Goal: Find specific page/section

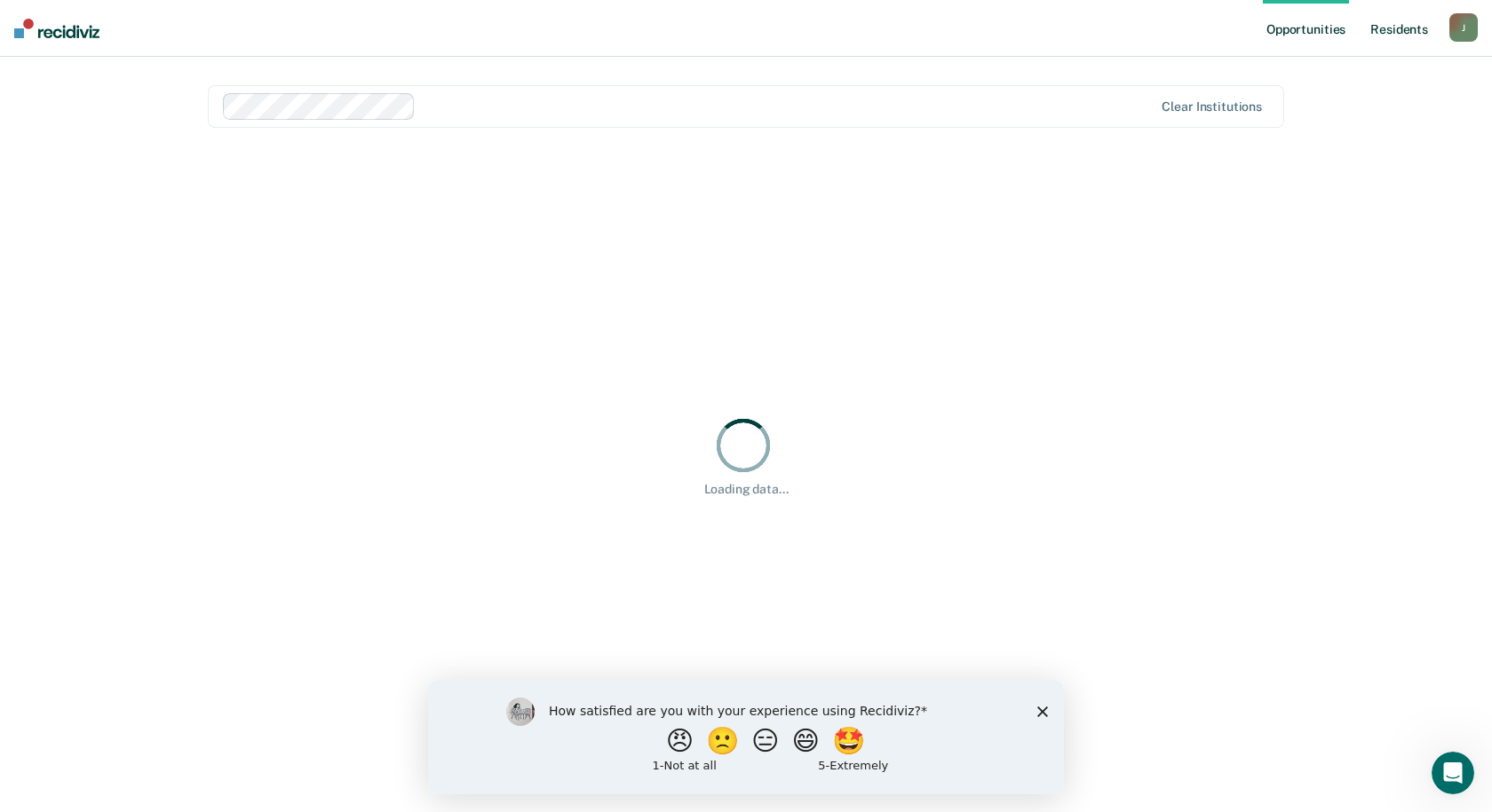
click at [1403, 26] on link "Resident s" at bounding box center [1399, 28] width 65 height 57
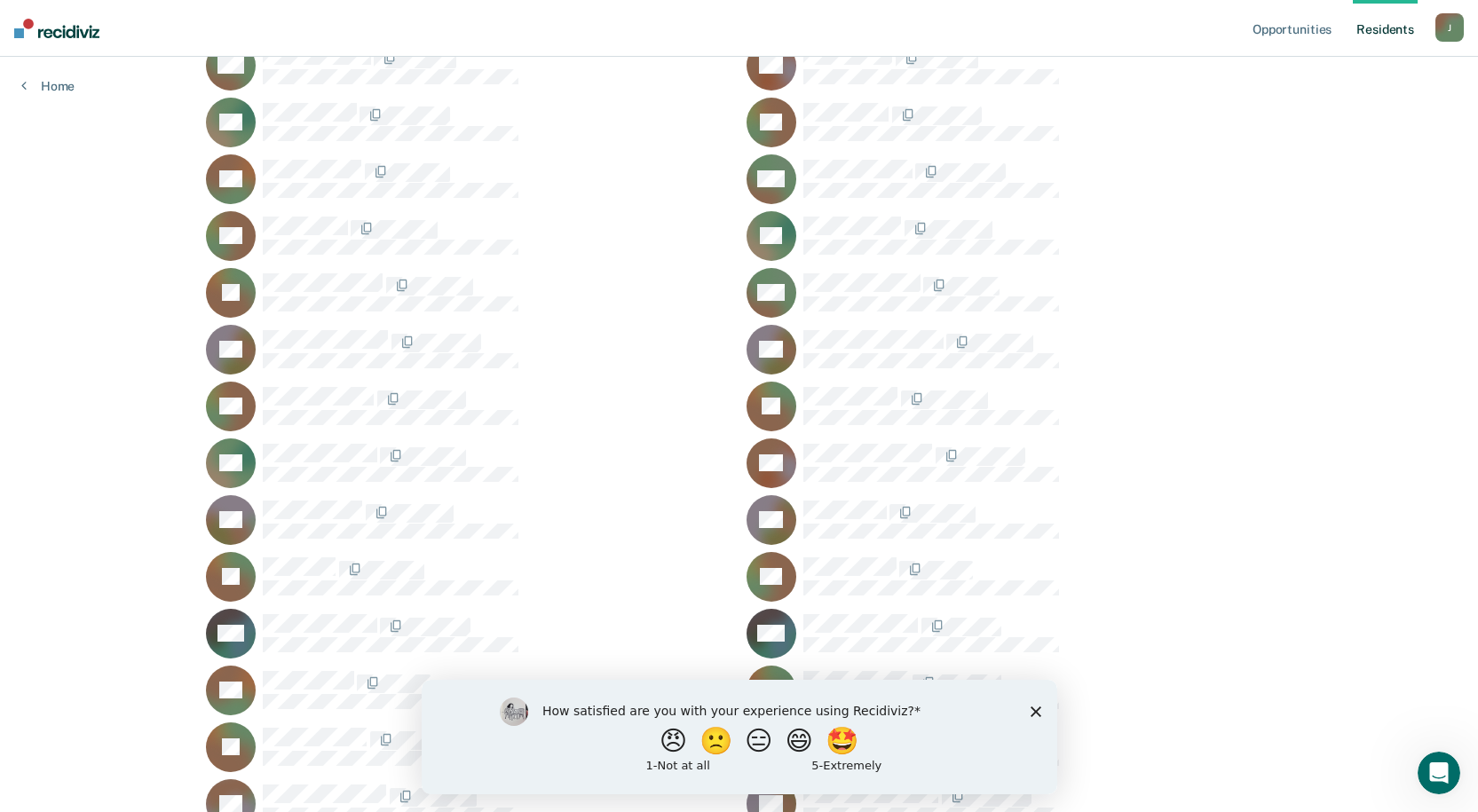
scroll to position [4348, 0]
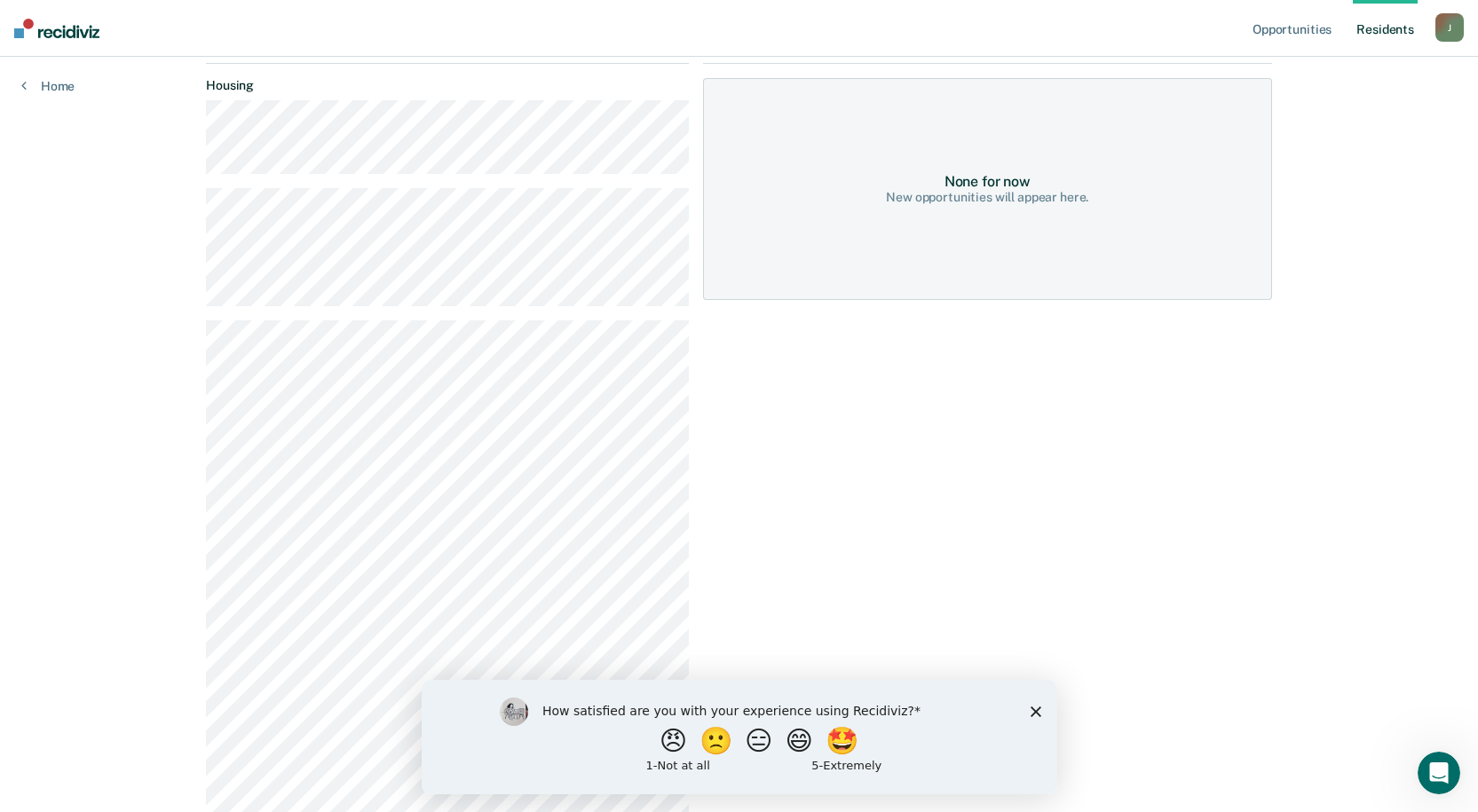
scroll to position [488, 0]
